Goal: Check status: Check status

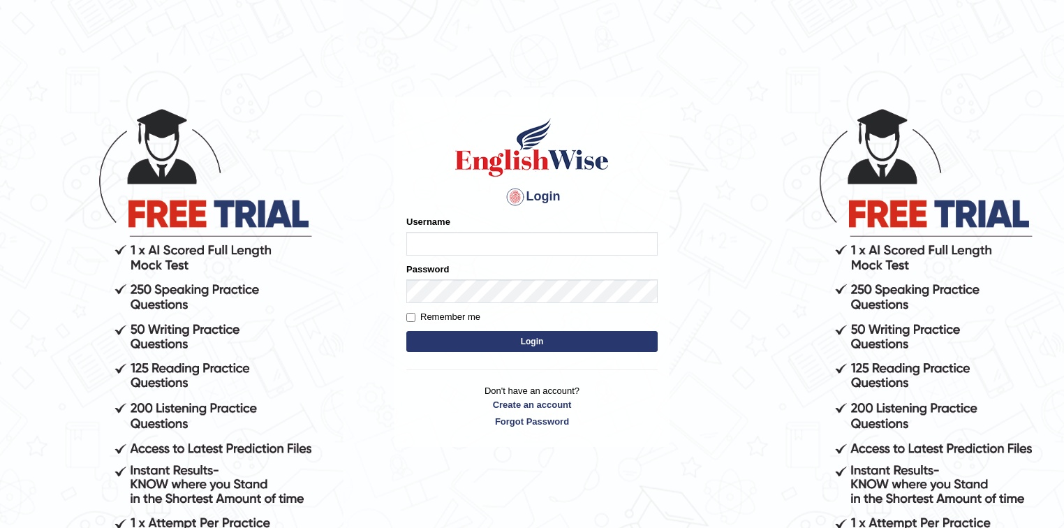
type input "Rakeshtharrai"
click at [458, 340] on button "Login" at bounding box center [531, 341] width 251 height 21
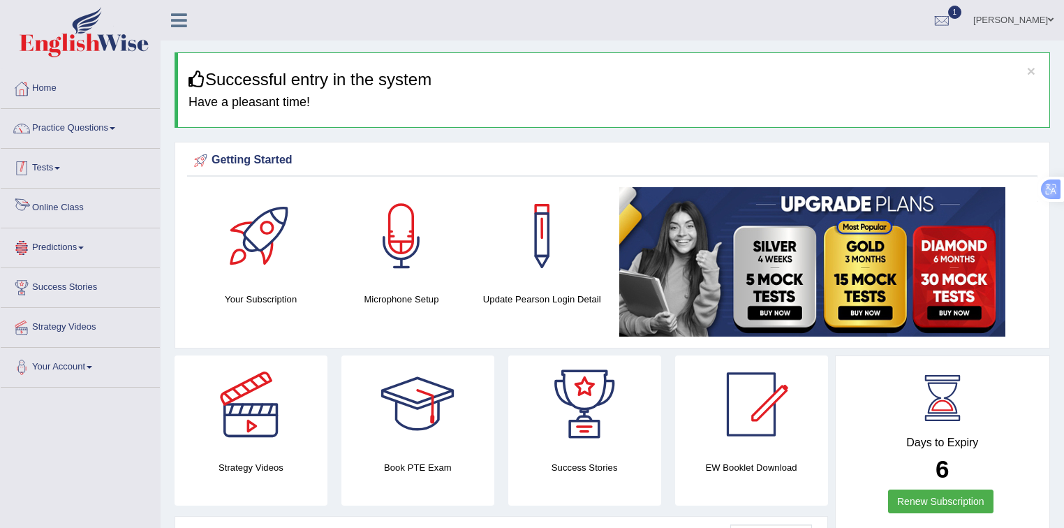
click at [54, 176] on link "Tests" at bounding box center [80, 166] width 159 height 35
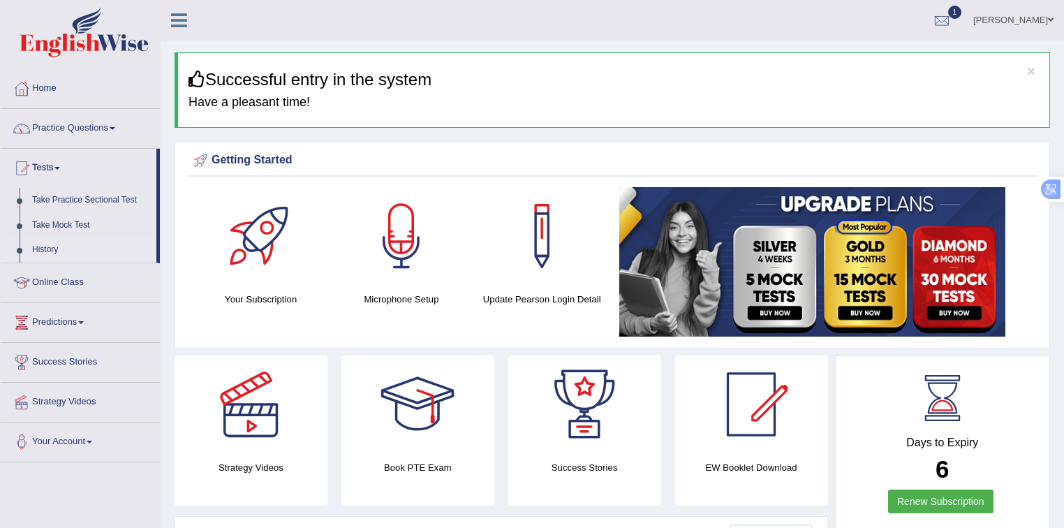
click at [47, 251] on link "History" at bounding box center [91, 249] width 131 height 25
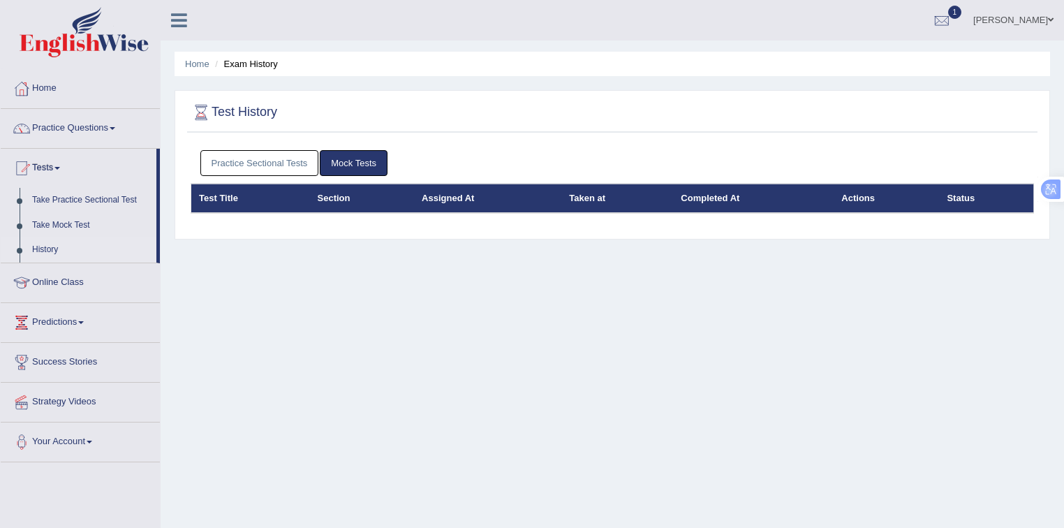
click at [262, 170] on link "Practice Sectional Tests" at bounding box center [259, 163] width 119 height 26
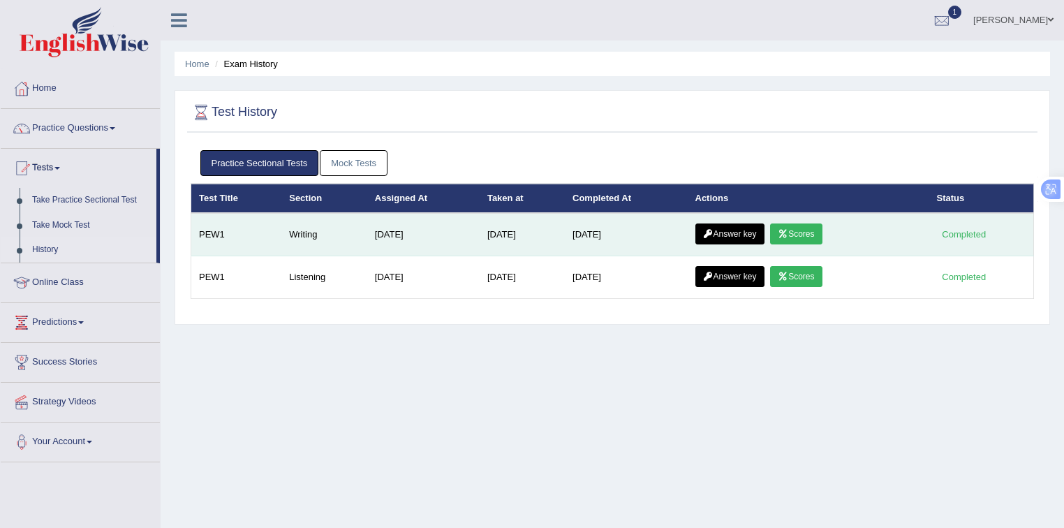
click at [806, 235] on link "Scores" at bounding box center [796, 233] width 52 height 21
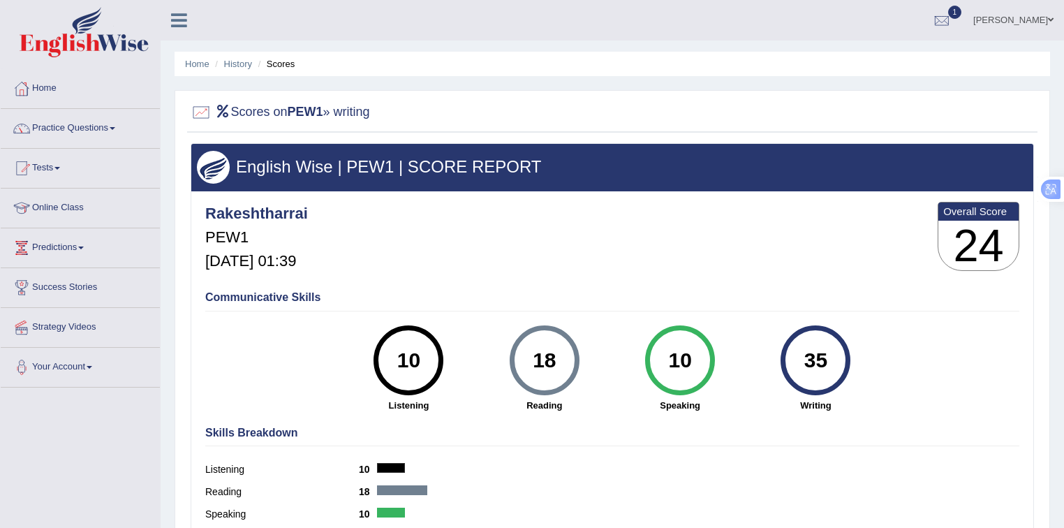
click at [973, 250] on h3 "24" at bounding box center [978, 246] width 80 height 50
click at [416, 162] on h3 "English Wise | PEW1 | SCORE REPORT" at bounding box center [612, 167] width 831 height 18
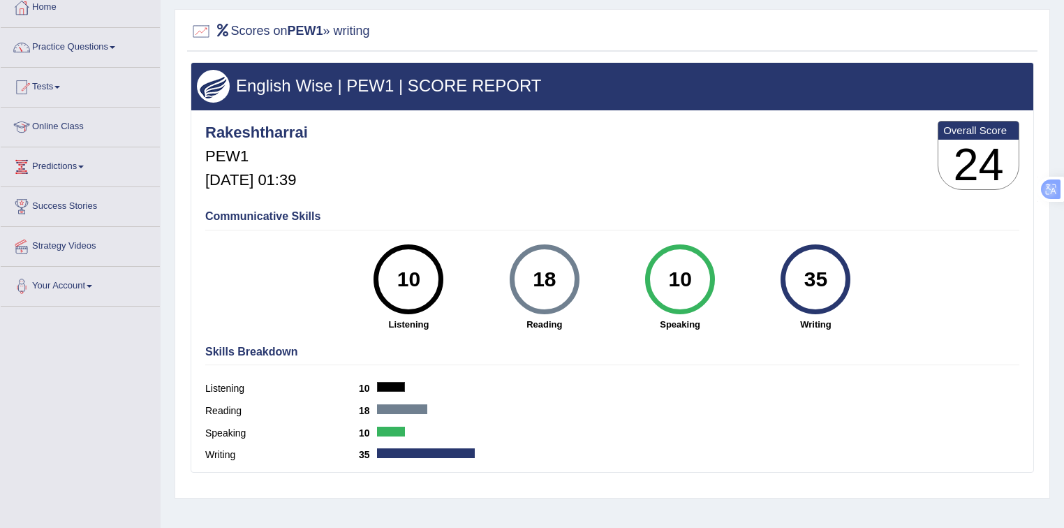
scroll to position [205, 0]
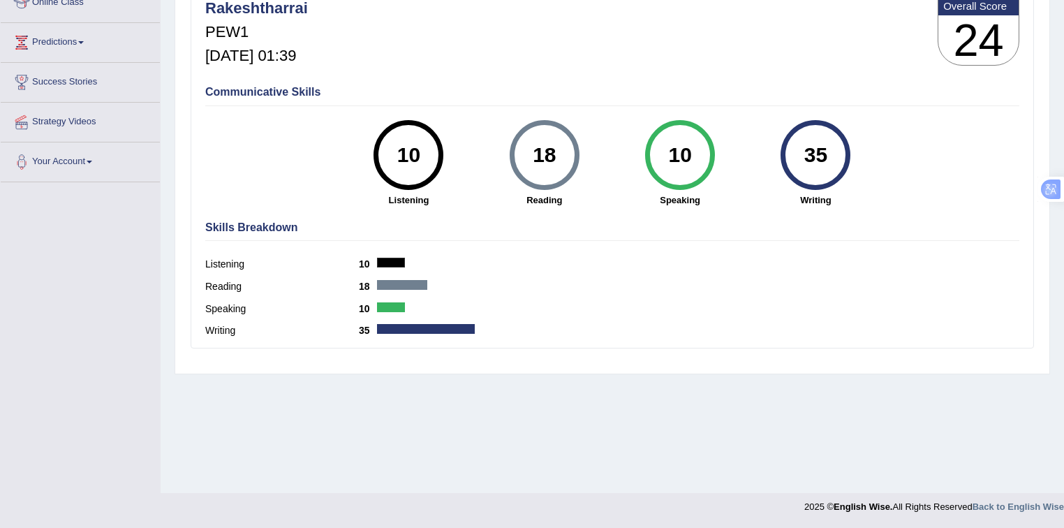
click at [434, 328] on div at bounding box center [426, 329] width 98 height 10
click at [798, 151] on div "35" at bounding box center [815, 155] width 51 height 59
click at [799, 149] on div "35" at bounding box center [815, 155] width 51 height 59
click at [215, 324] on label "Writing" at bounding box center [282, 330] width 154 height 15
click at [237, 225] on h4 "Skills Breakdown" at bounding box center [612, 227] width 814 height 13
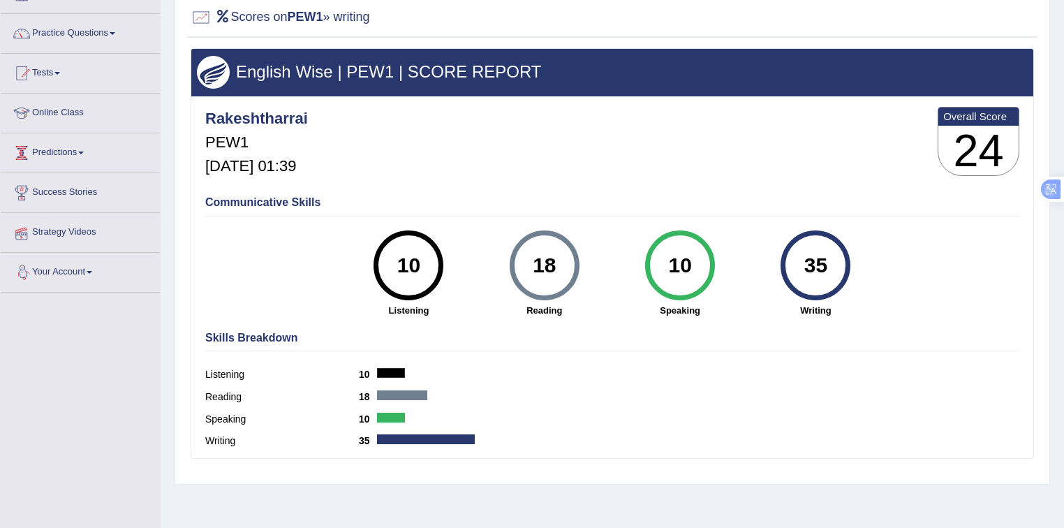
scroll to position [94, 0]
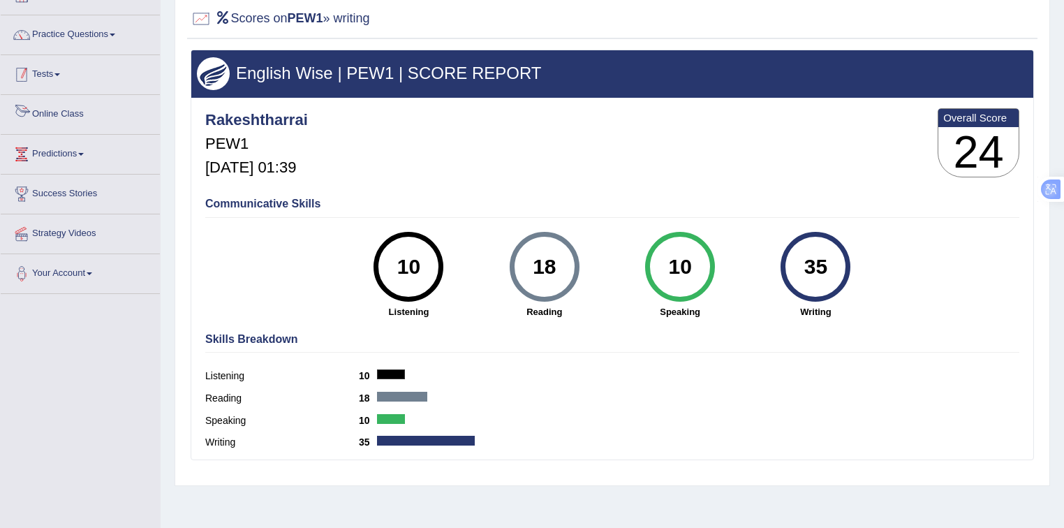
click at [59, 73] on span at bounding box center [57, 74] width 6 height 3
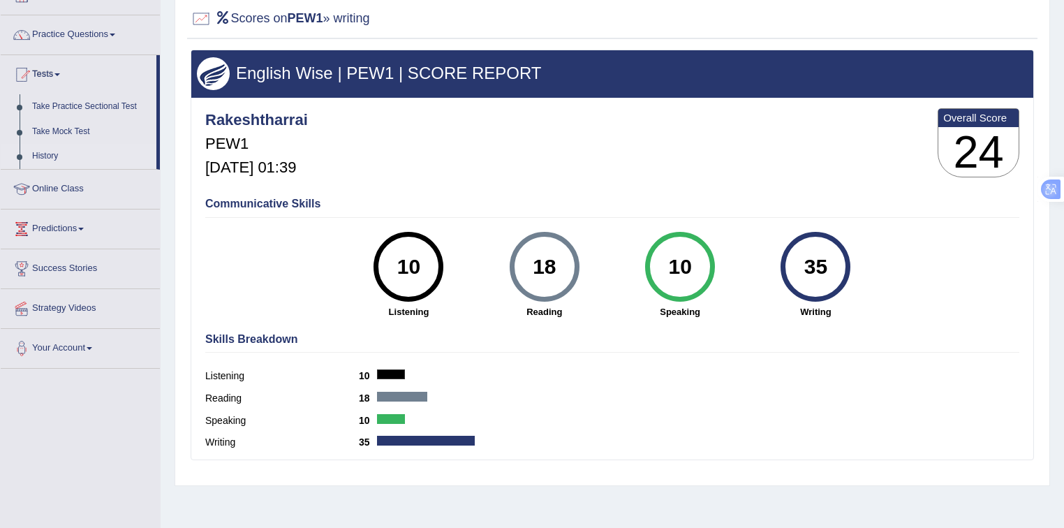
click at [55, 154] on link "History" at bounding box center [91, 156] width 131 height 25
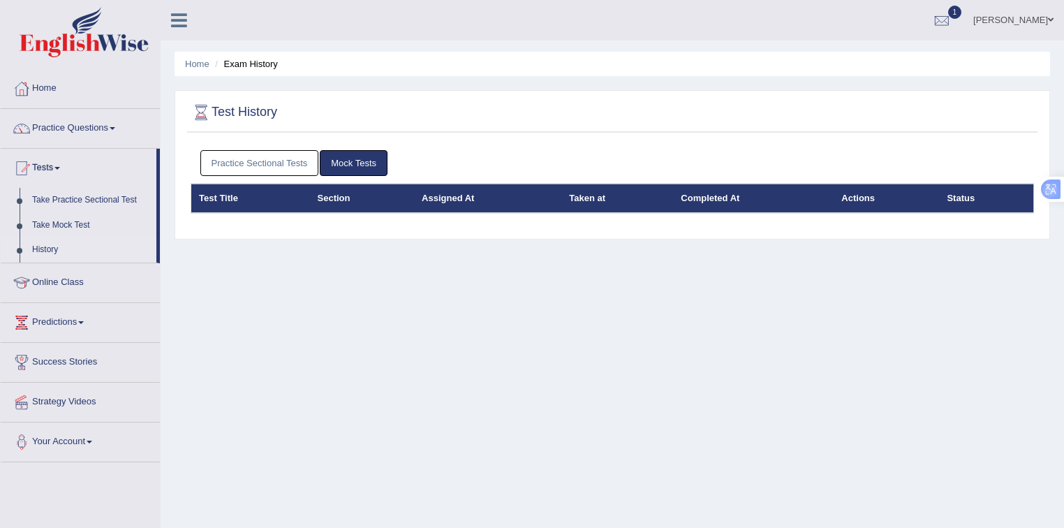
click at [359, 158] on link "Mock Tests" at bounding box center [354, 163] width 68 height 26
click at [283, 171] on link "Practice Sectional Tests" at bounding box center [259, 163] width 119 height 26
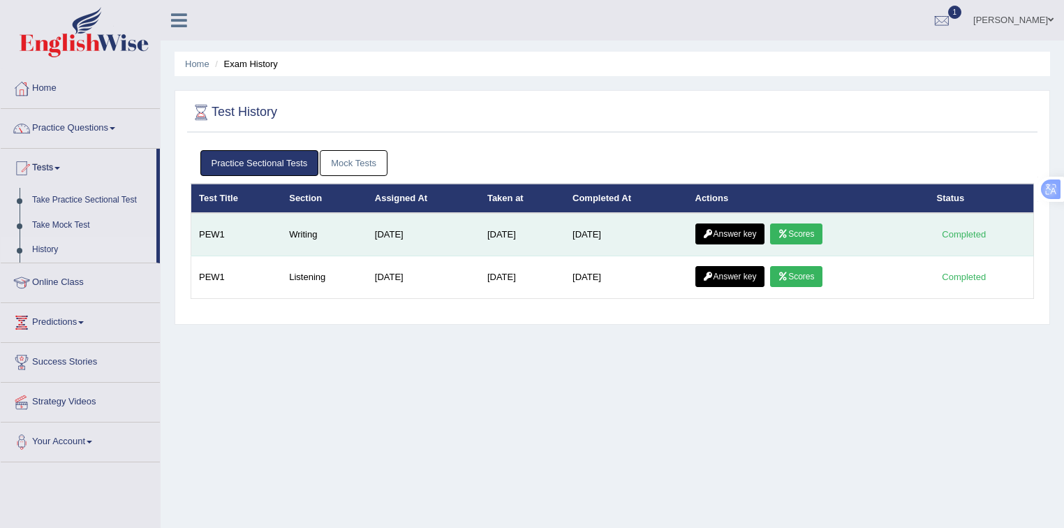
click at [738, 231] on link "Answer key" at bounding box center [729, 233] width 69 height 21
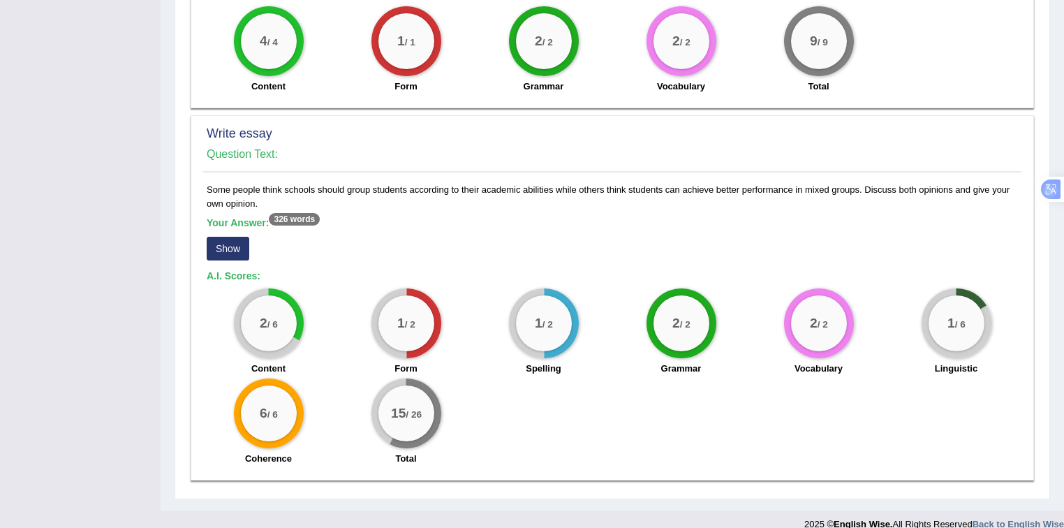
scroll to position [846, 0]
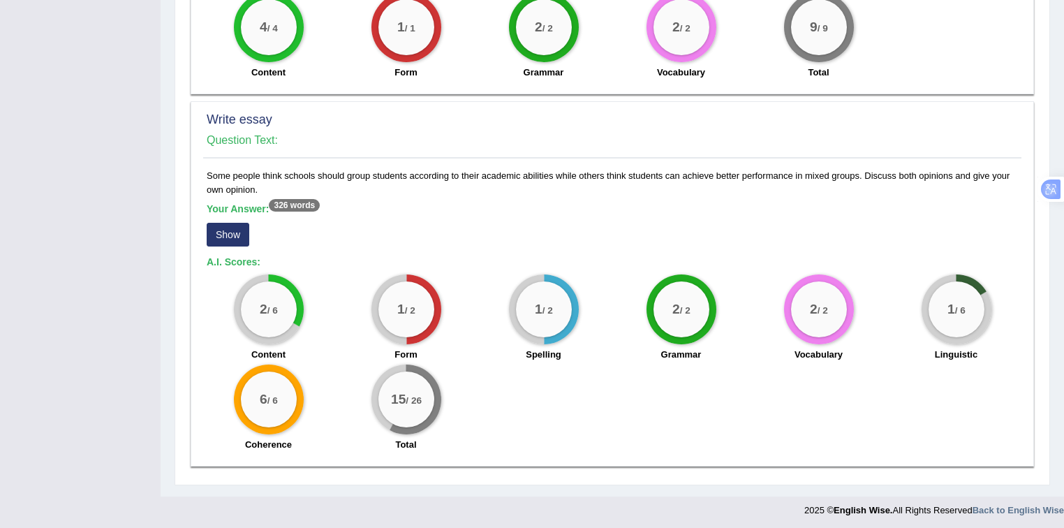
click at [229, 243] on div "Your Answer: 326 words Show" at bounding box center [612, 226] width 811 height 47
click at [232, 237] on button "Show" at bounding box center [228, 235] width 43 height 24
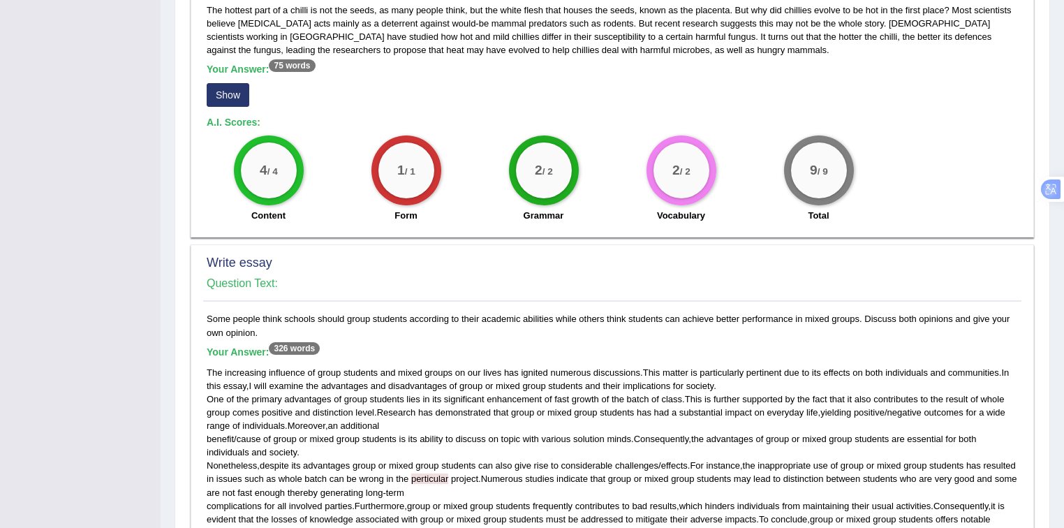
scroll to position [684, 0]
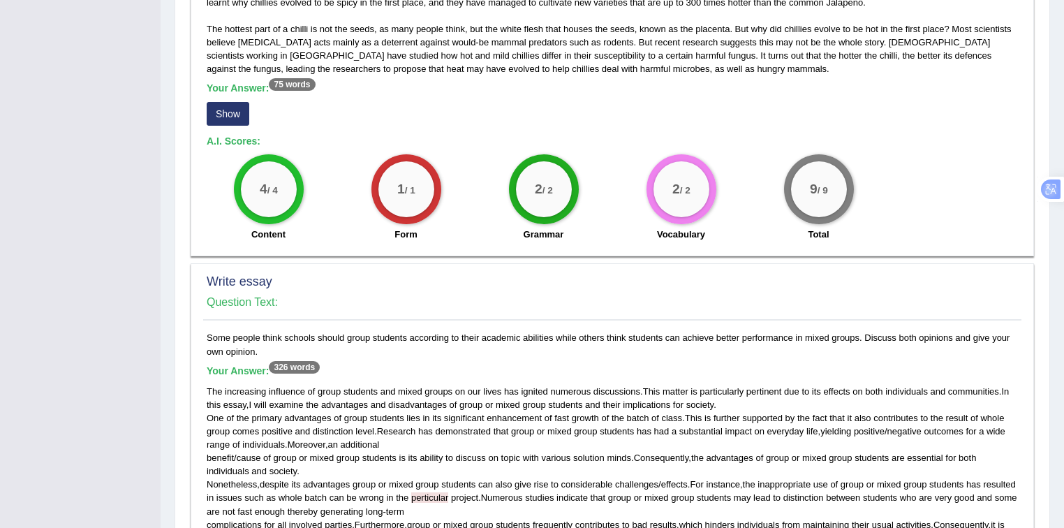
click at [223, 114] on button "Show" at bounding box center [228, 114] width 43 height 24
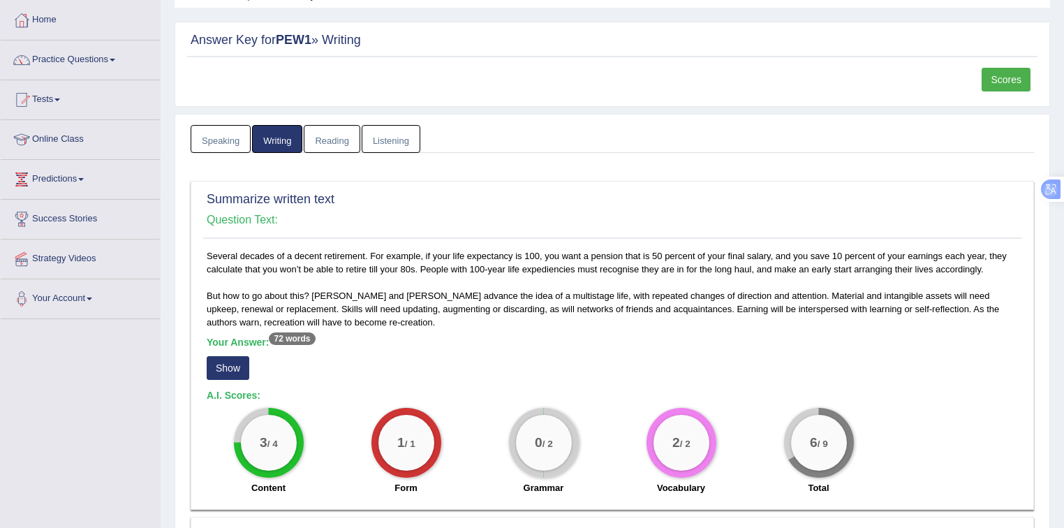
scroll to position [74, 0]
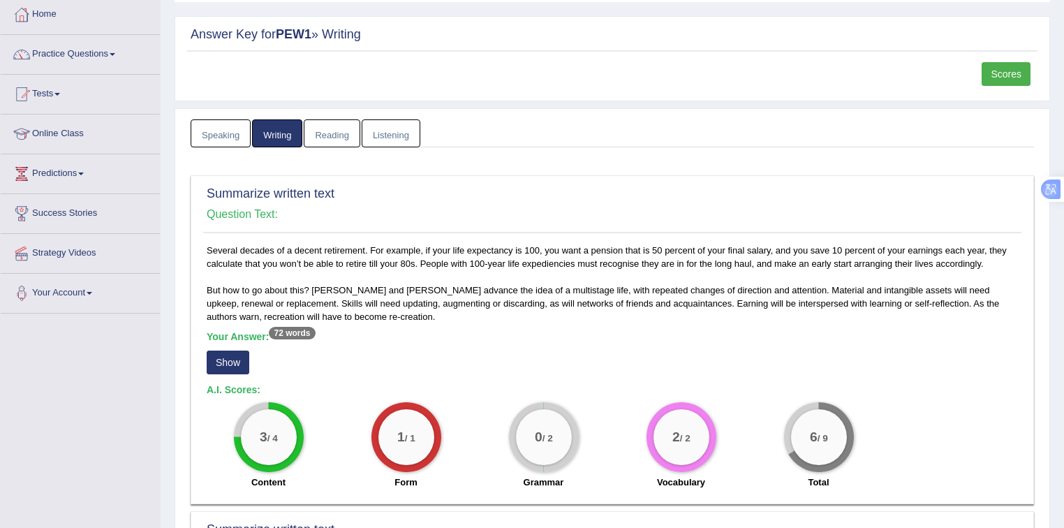
click at [335, 135] on link "Reading" at bounding box center [332, 133] width 56 height 29
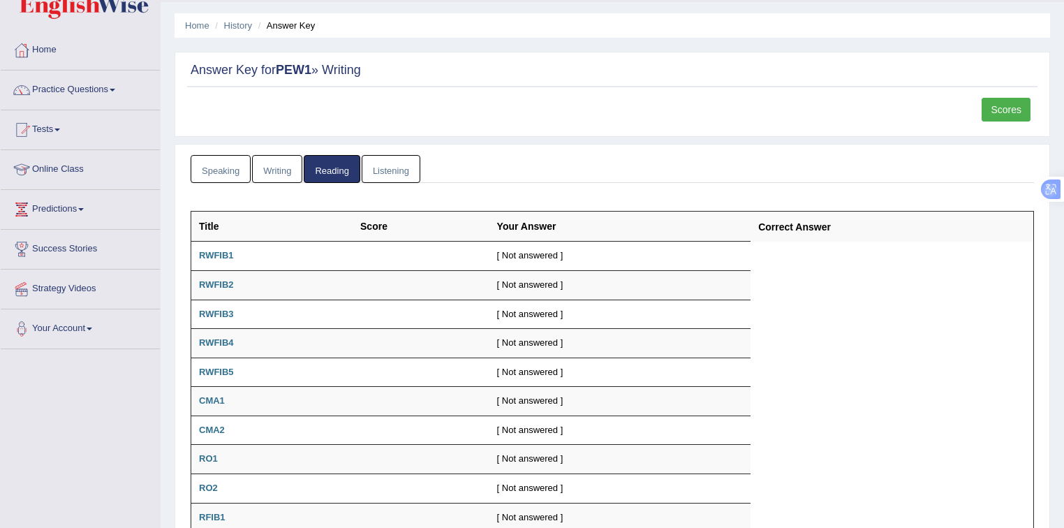
scroll to position [31, 0]
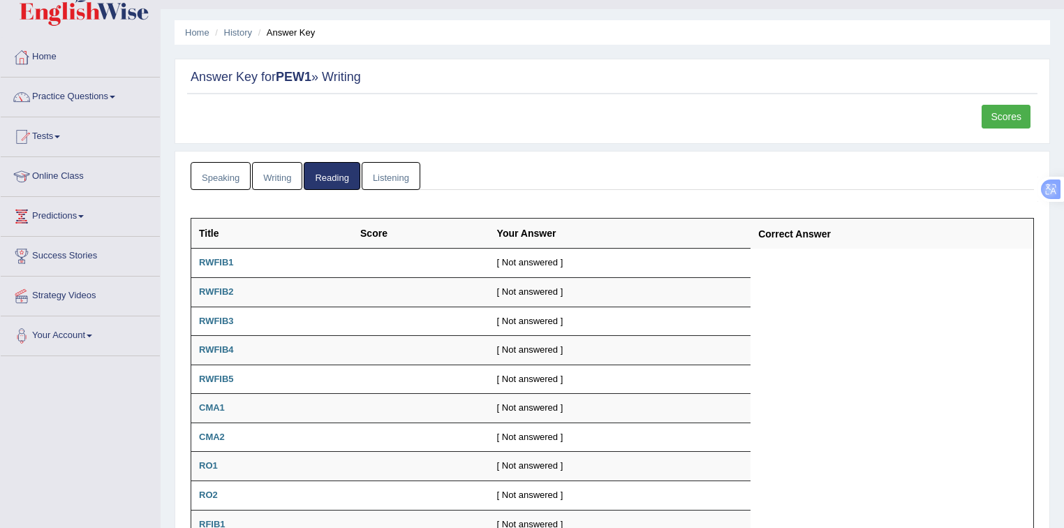
click at [383, 179] on link "Listening" at bounding box center [391, 176] width 59 height 29
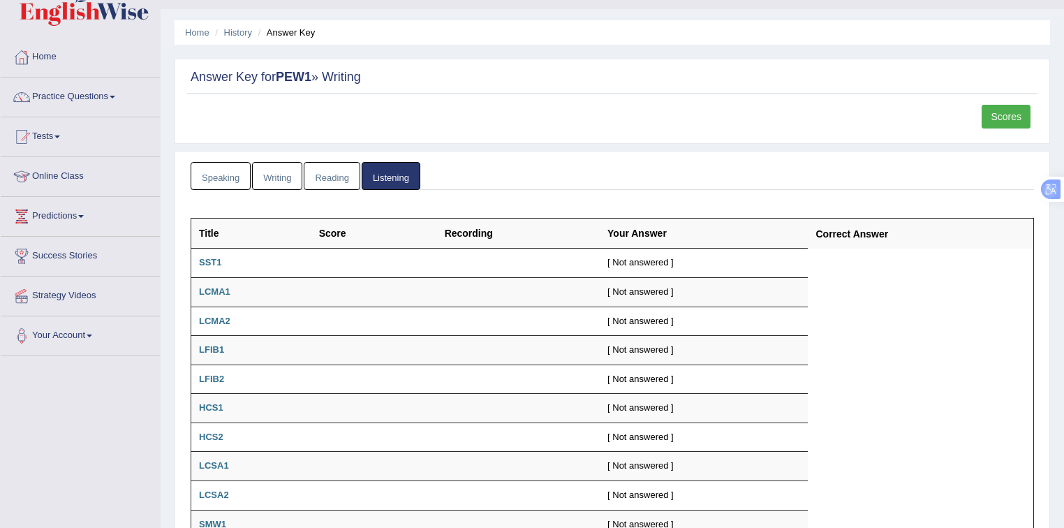
click at [226, 175] on link "Speaking" at bounding box center [221, 176] width 60 height 29
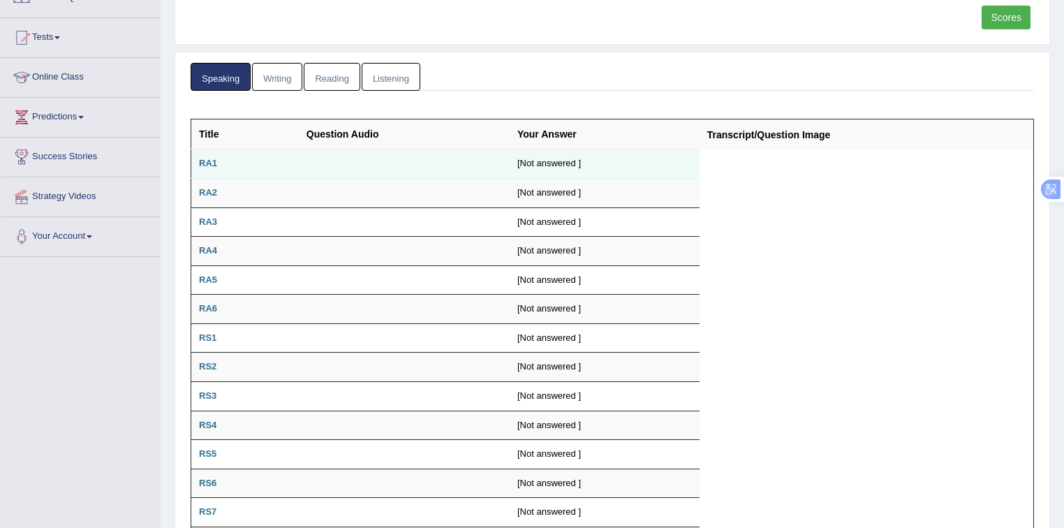
scroll to position [143, 0]
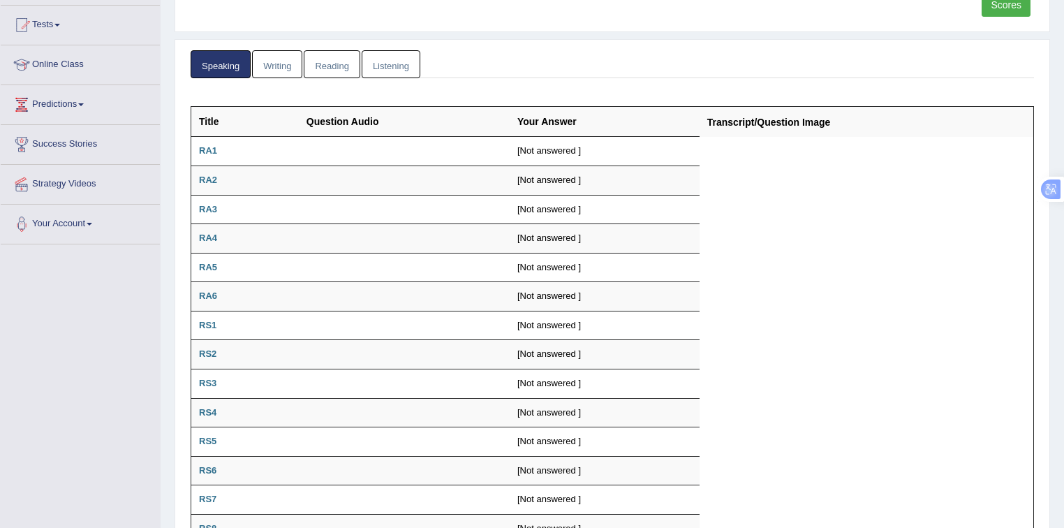
click at [285, 70] on link "Writing" at bounding box center [277, 64] width 50 height 29
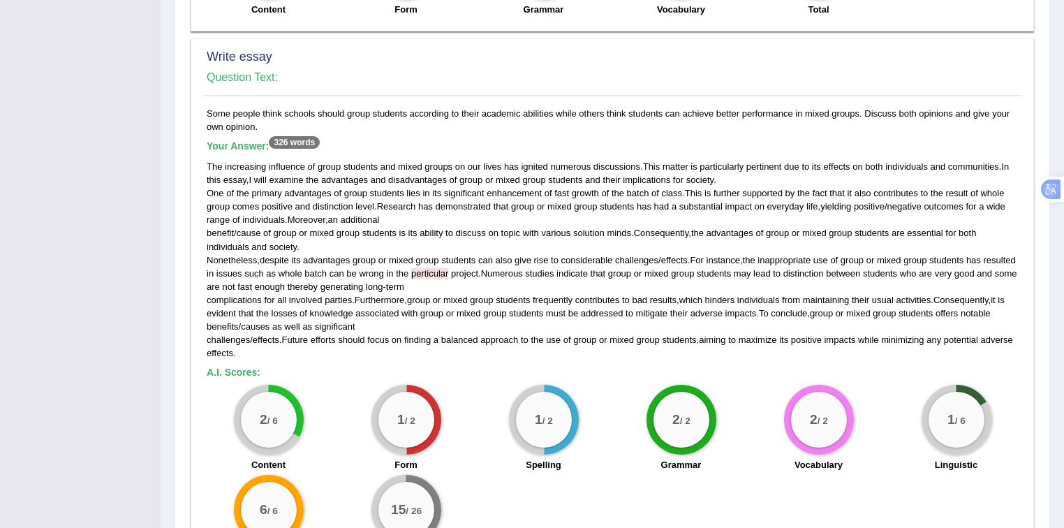
scroll to position [1033, 0]
